Goal: Information Seeking & Learning: Learn about a topic

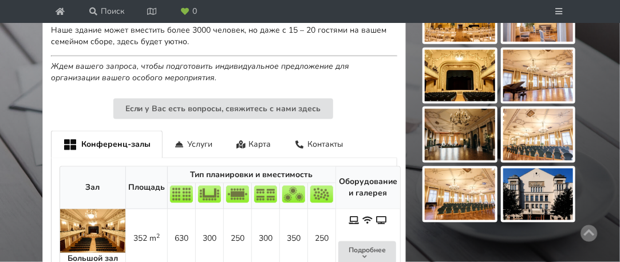
scroll to position [515, 0]
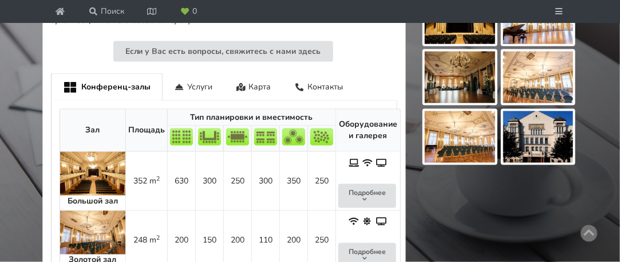
click at [439, 125] on img at bounding box center [460, 137] width 70 height 52
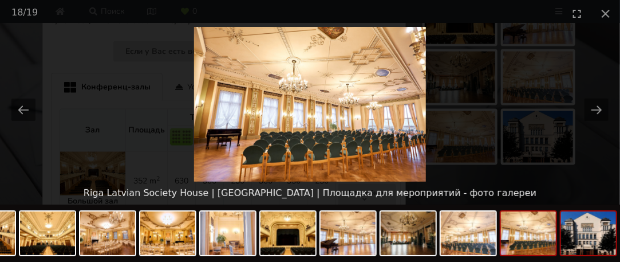
click at [566, 226] on img at bounding box center [588, 233] width 55 height 44
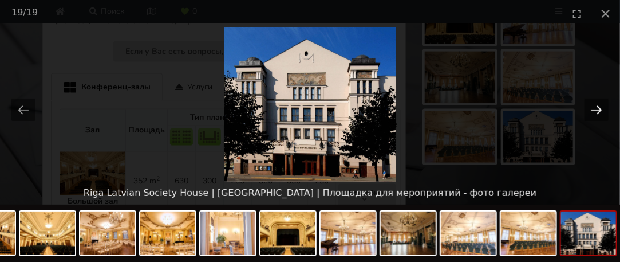
click at [594, 111] on button "Next slide" at bounding box center [597, 110] width 24 height 22
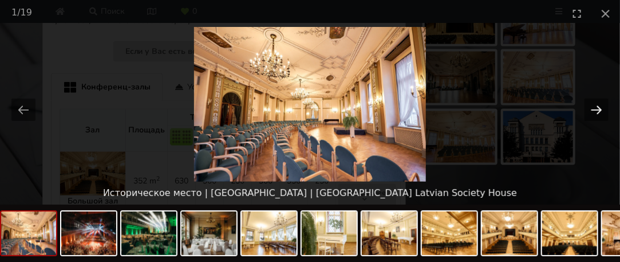
click at [589, 109] on button "Next slide" at bounding box center [597, 110] width 24 height 22
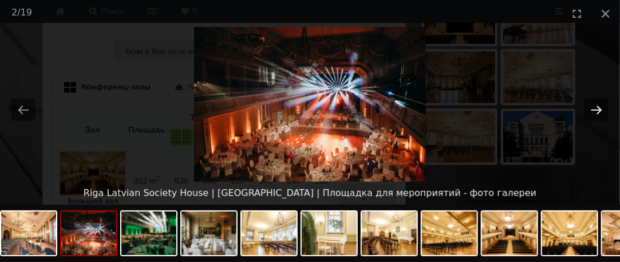
click at [589, 109] on button "Next slide" at bounding box center [597, 110] width 24 height 22
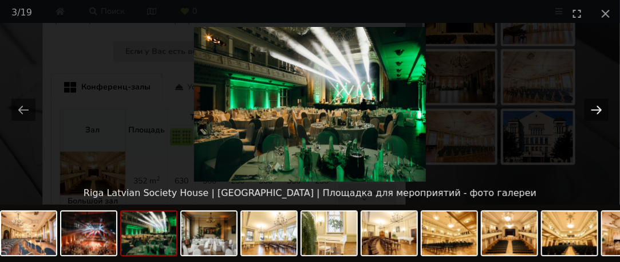
click at [589, 109] on button "Next slide" at bounding box center [597, 110] width 24 height 22
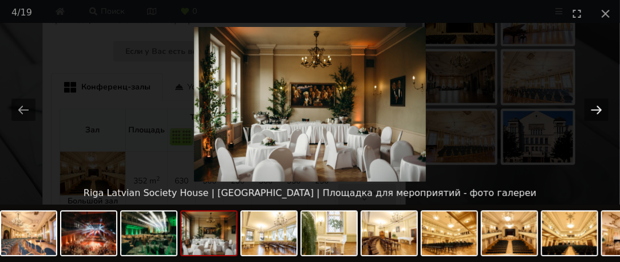
click at [594, 108] on button "Next slide" at bounding box center [597, 110] width 24 height 22
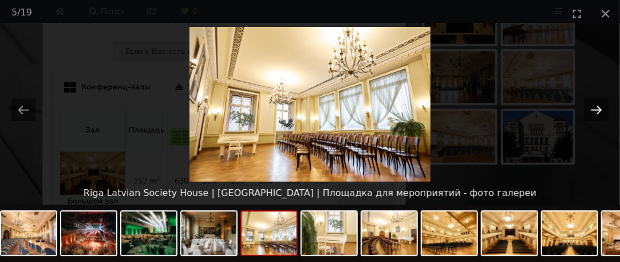
click at [594, 108] on button "Next slide" at bounding box center [597, 110] width 24 height 22
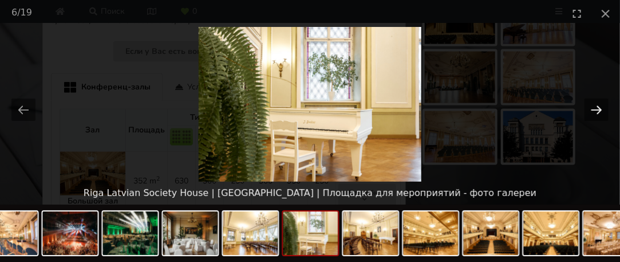
click at [594, 108] on button "Next slide" at bounding box center [597, 110] width 24 height 22
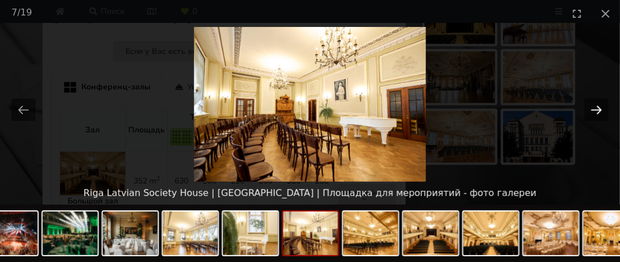
click at [594, 108] on button "Next slide" at bounding box center [597, 110] width 24 height 22
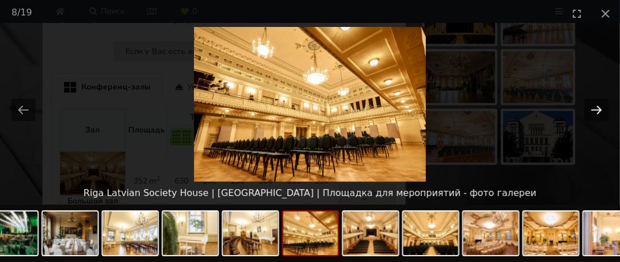
click at [592, 108] on button "Next slide" at bounding box center [597, 110] width 24 height 22
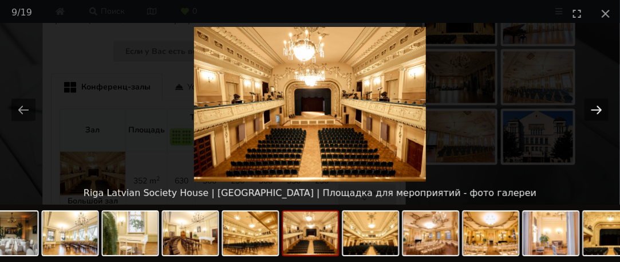
click at [592, 108] on button "Next slide" at bounding box center [597, 110] width 24 height 22
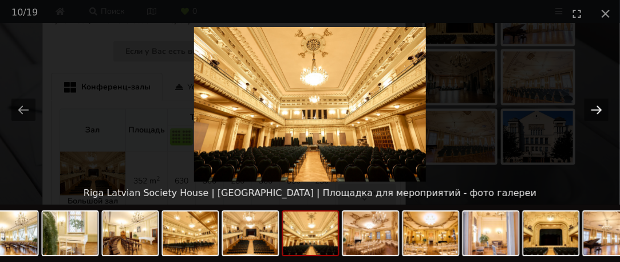
click at [592, 108] on button "Next slide" at bounding box center [597, 110] width 24 height 22
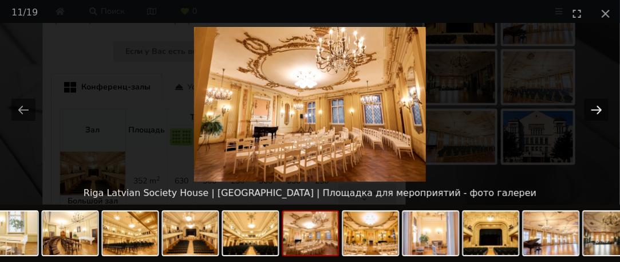
click at [592, 108] on button "Next slide" at bounding box center [597, 110] width 24 height 22
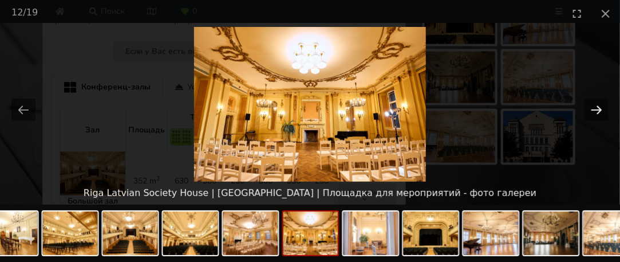
click at [598, 113] on button "Next slide" at bounding box center [597, 110] width 24 height 22
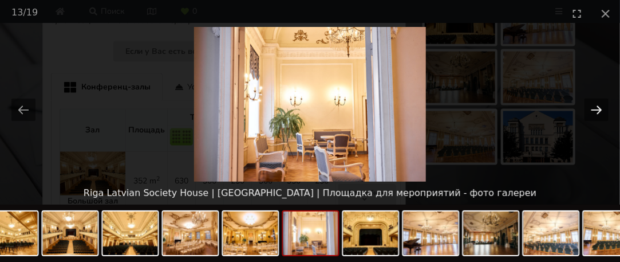
click at [598, 110] on button "Next slide" at bounding box center [597, 110] width 24 height 22
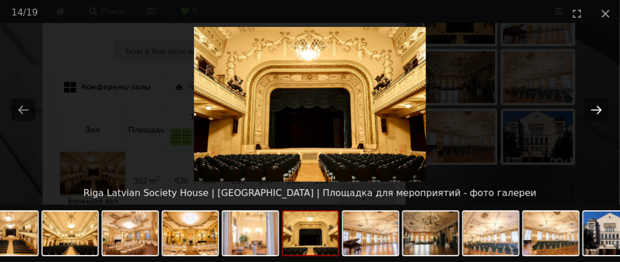
click at [594, 107] on button "Next slide" at bounding box center [597, 110] width 24 height 22
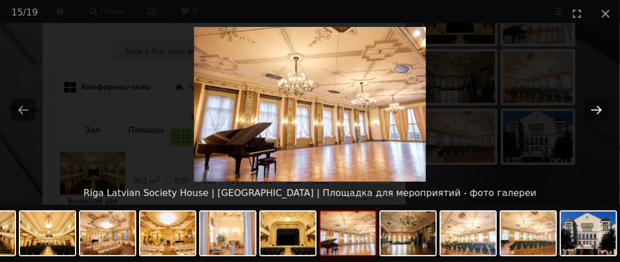
click at [594, 108] on button "Next slide" at bounding box center [597, 110] width 24 height 22
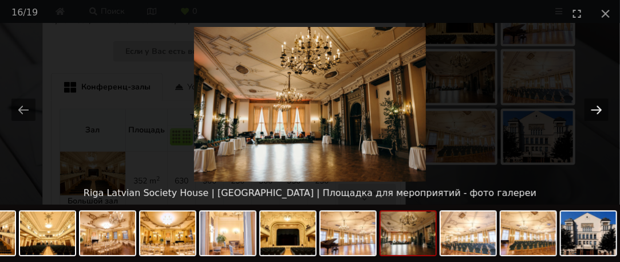
click at [594, 108] on button "Next slide" at bounding box center [597, 110] width 24 height 22
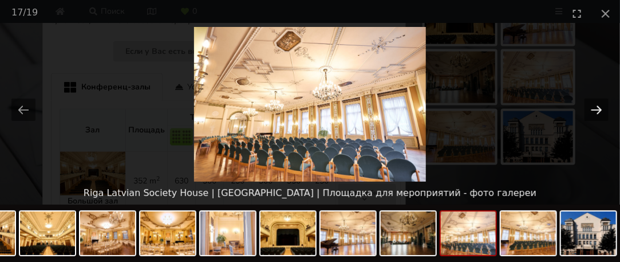
click at [596, 110] on button "Next slide" at bounding box center [597, 110] width 24 height 22
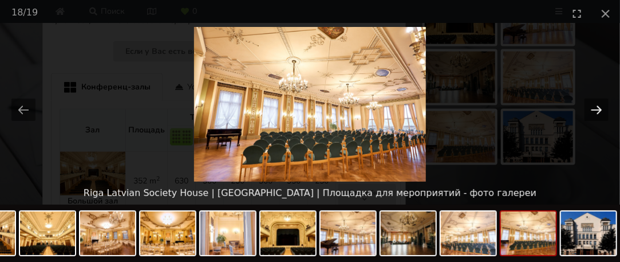
click at [596, 110] on button "Next slide" at bounding box center [597, 110] width 24 height 22
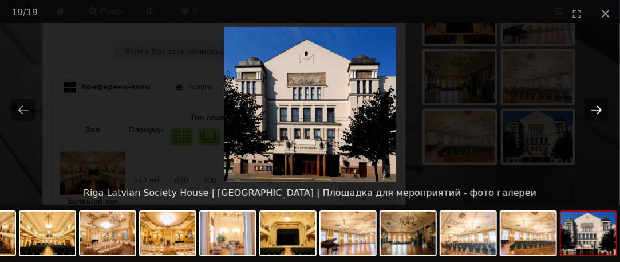
click at [593, 117] on button "Next slide" at bounding box center [597, 110] width 24 height 22
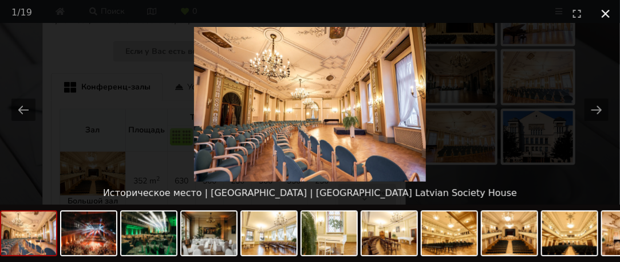
click at [605, 14] on button "Close gallery" at bounding box center [606, 13] width 29 height 27
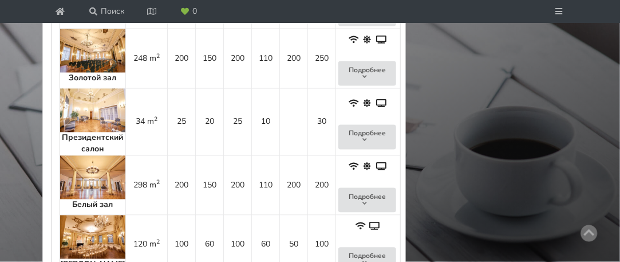
scroll to position [687, 0]
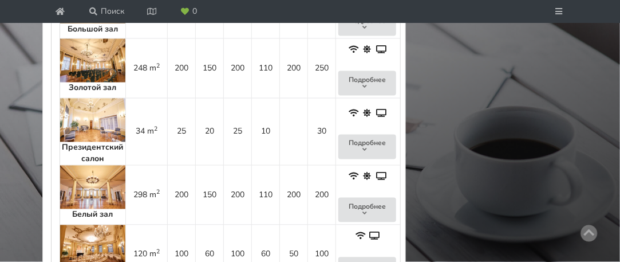
click at [115, 57] on img at bounding box center [92, 61] width 65 height 44
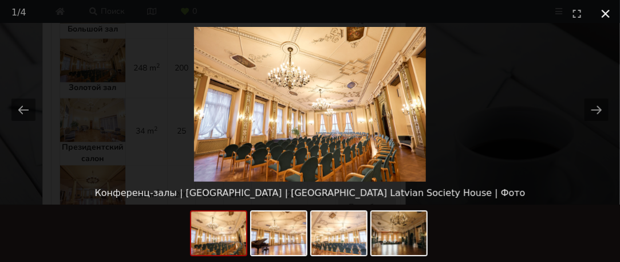
click at [605, 10] on button "Close gallery" at bounding box center [606, 13] width 29 height 27
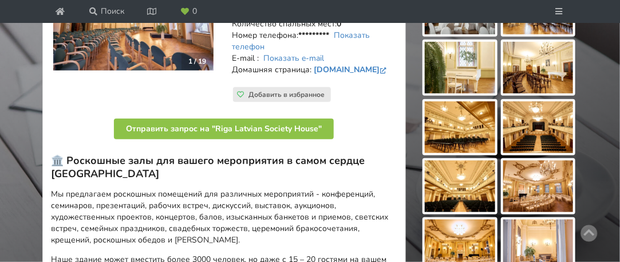
scroll to position [115, 0]
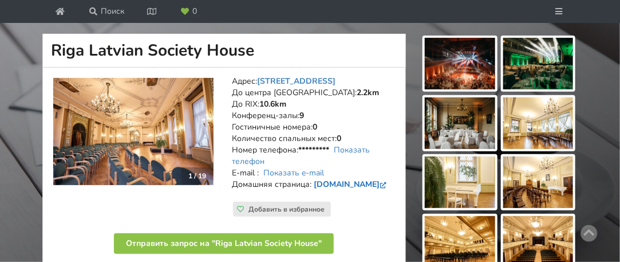
click at [337, 187] on link "[DOMAIN_NAME]" at bounding box center [351, 184] width 75 height 11
